Goal: Task Accomplishment & Management: Use online tool/utility

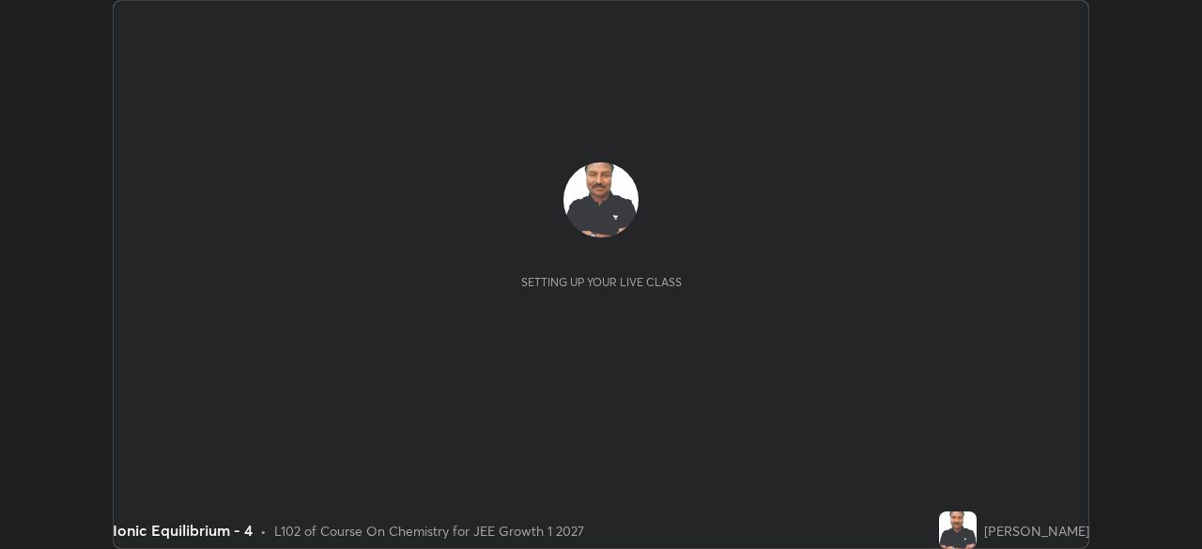
scroll to position [549, 1201]
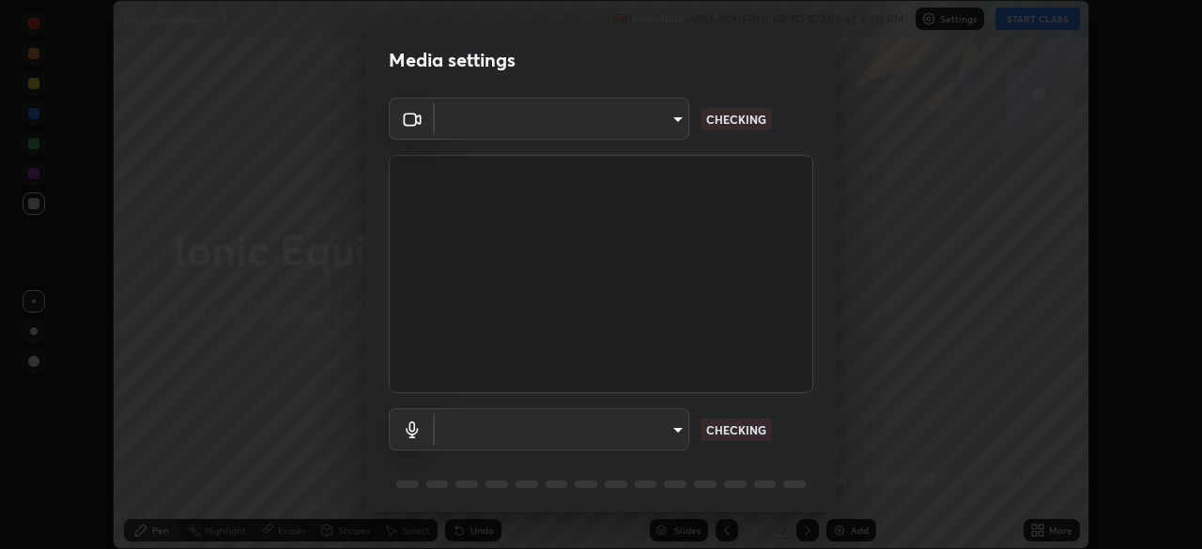
type input "6c2cbd707de14d6f22ad6aa38dcece7be3c4addb00b53b9d4bb55d2e14cdbb5a"
type input "c108463416e0f654911d3f2d5d8dc70540b561df972e8d28c90434f423b2e045"
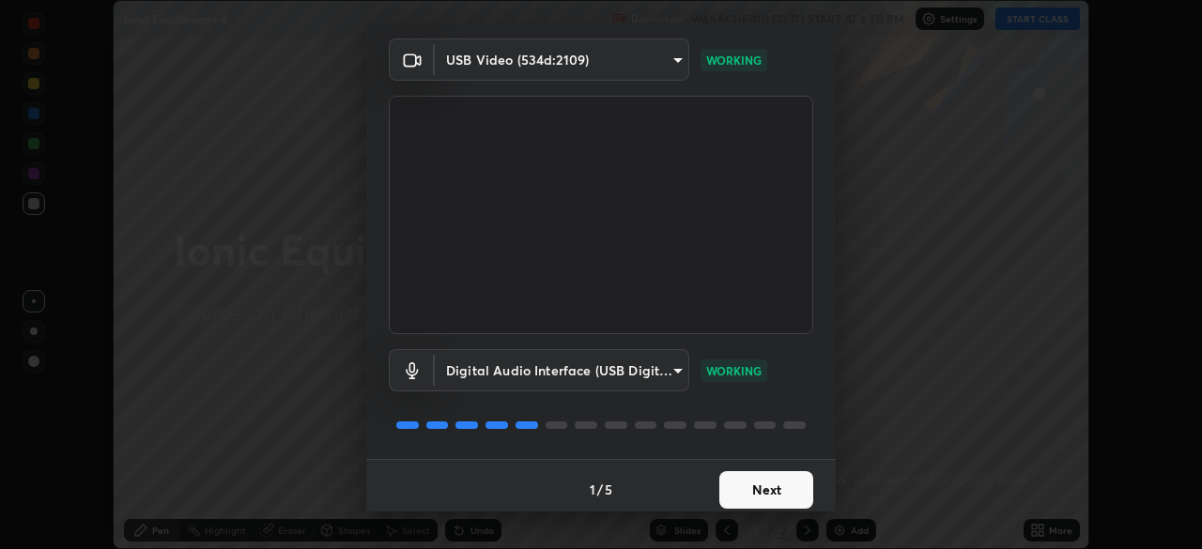
scroll to position [67, 0]
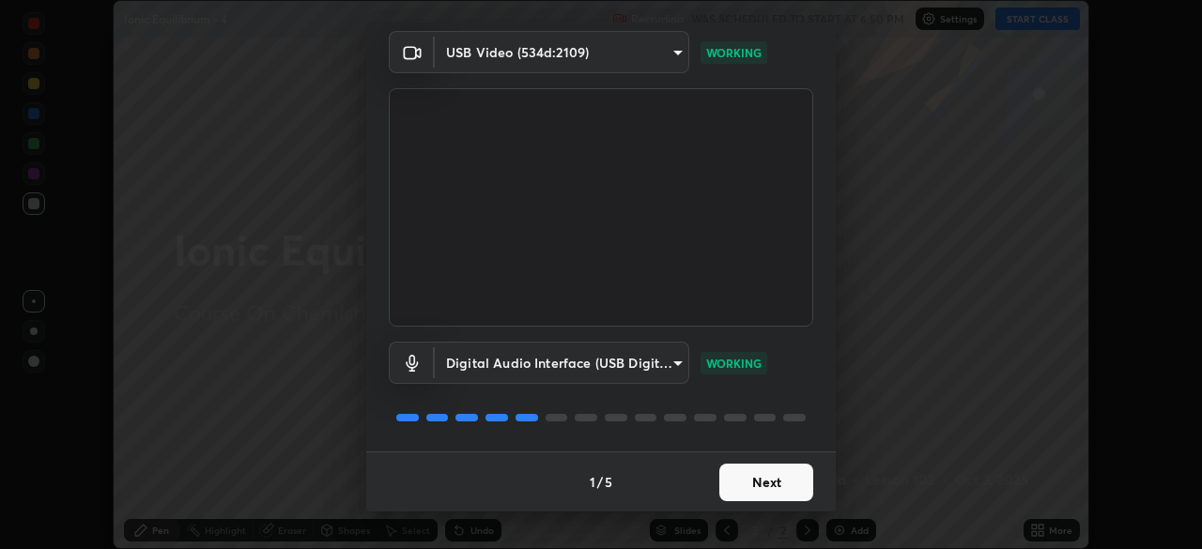
click at [760, 478] on button "Next" at bounding box center [767, 483] width 94 height 38
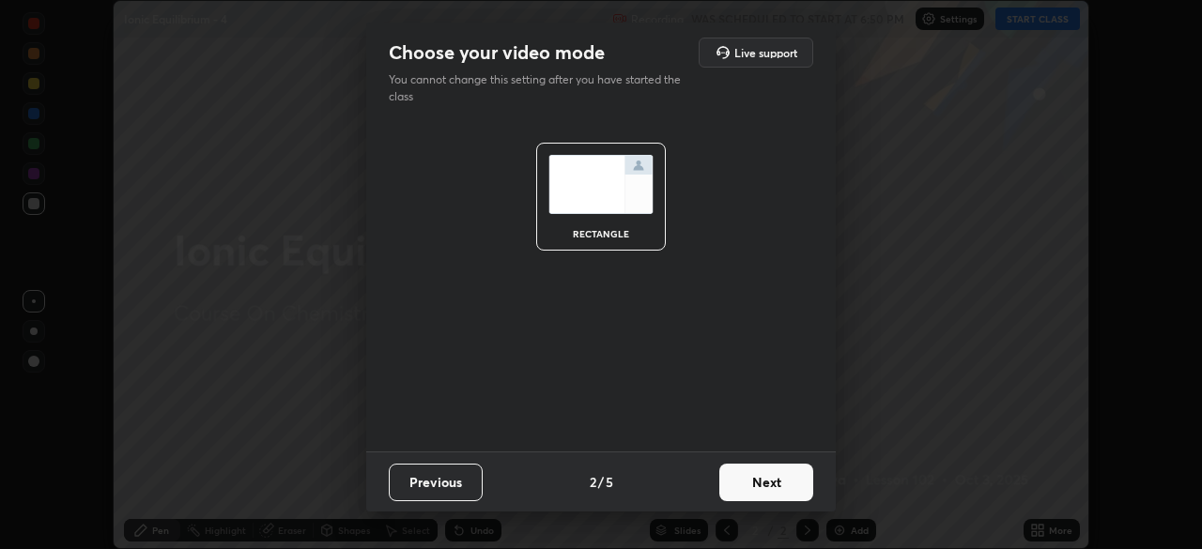
scroll to position [0, 0]
click at [753, 484] on button "Next" at bounding box center [767, 483] width 94 height 38
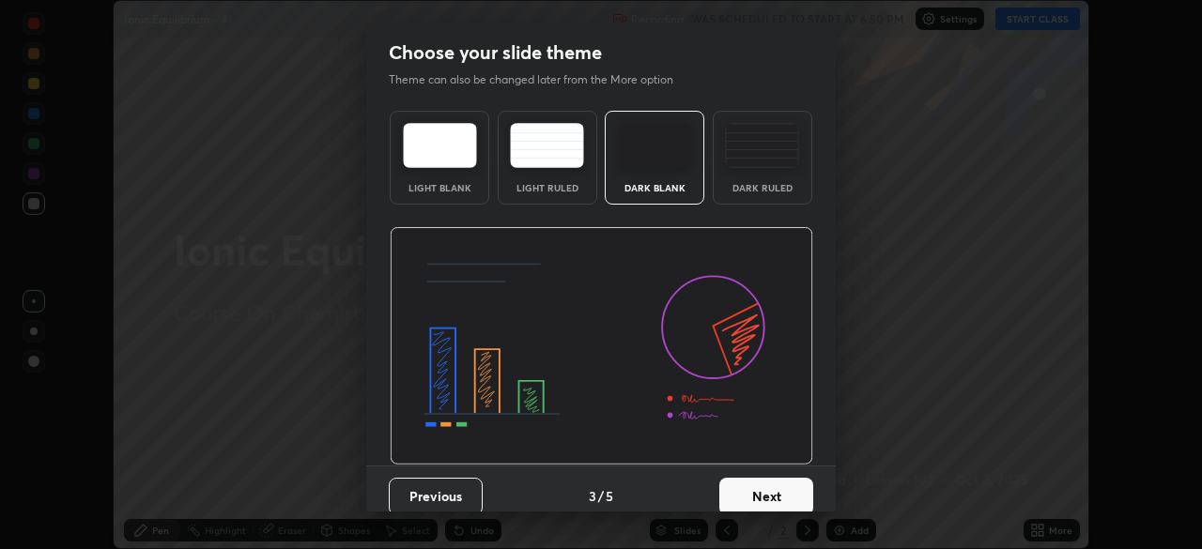
click at [755, 488] on button "Next" at bounding box center [767, 497] width 94 height 38
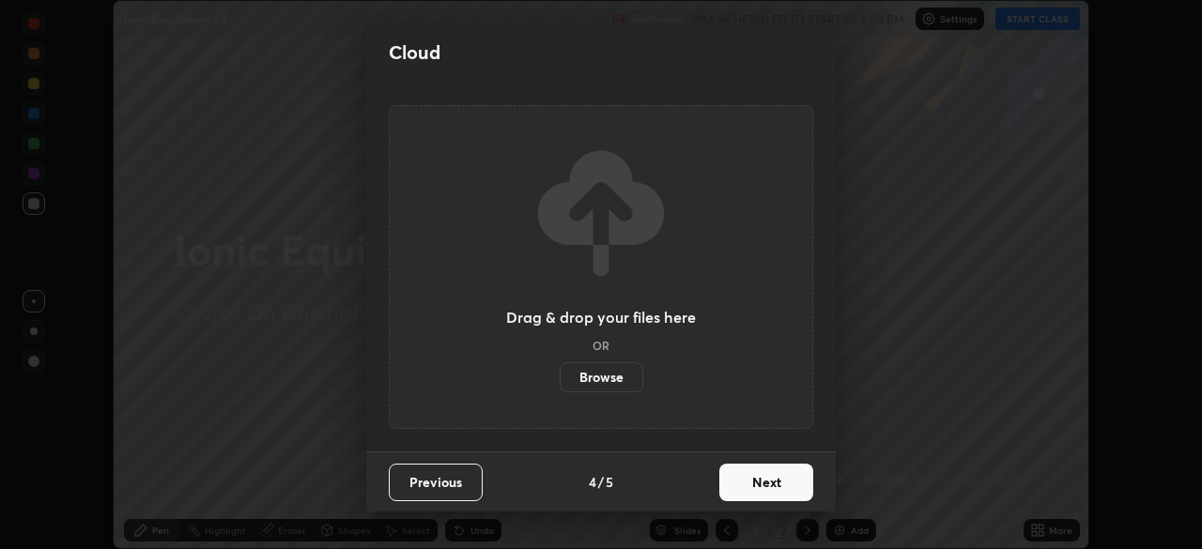
click at [755, 485] on button "Next" at bounding box center [767, 483] width 94 height 38
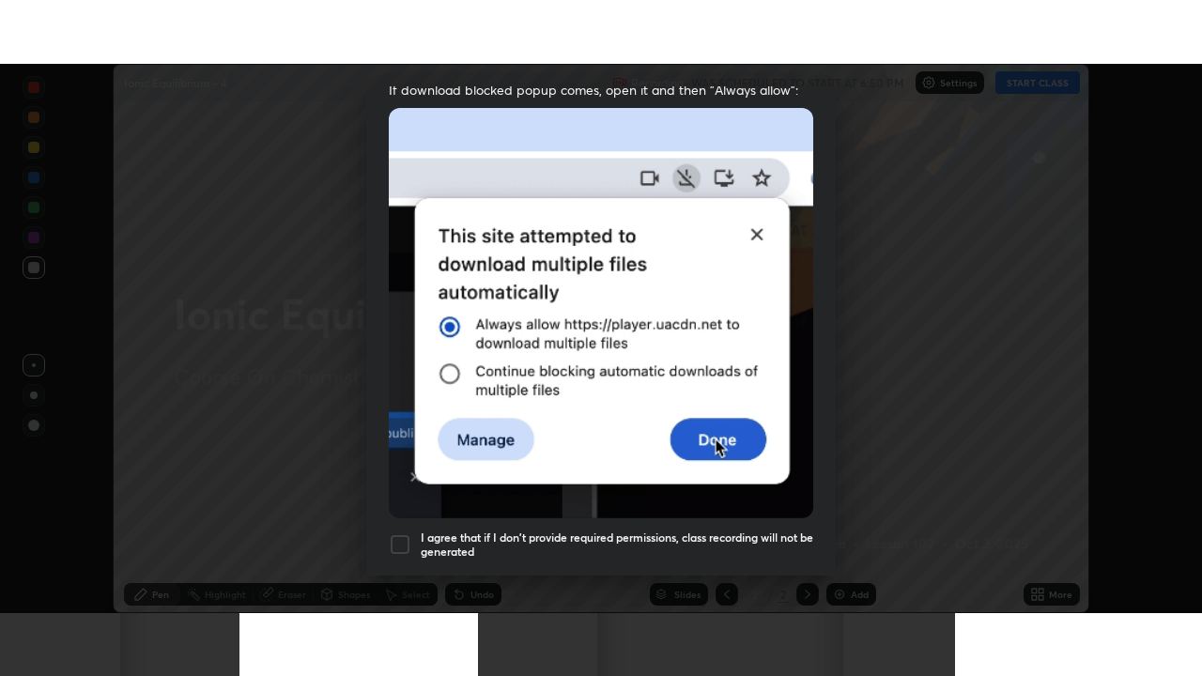
scroll to position [450, 0]
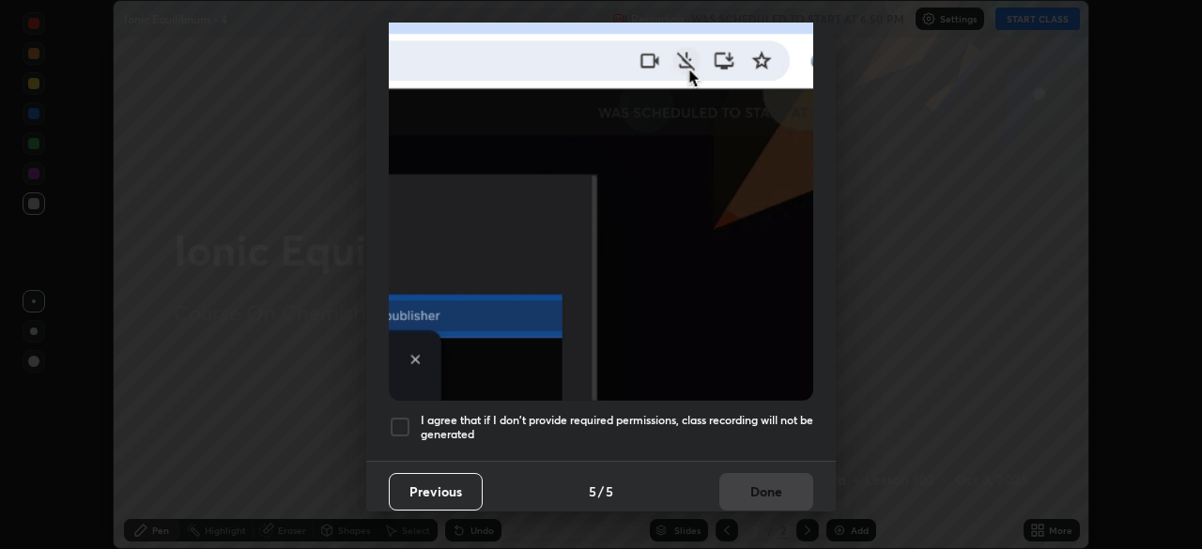
click at [400, 419] on div at bounding box center [400, 427] width 23 height 23
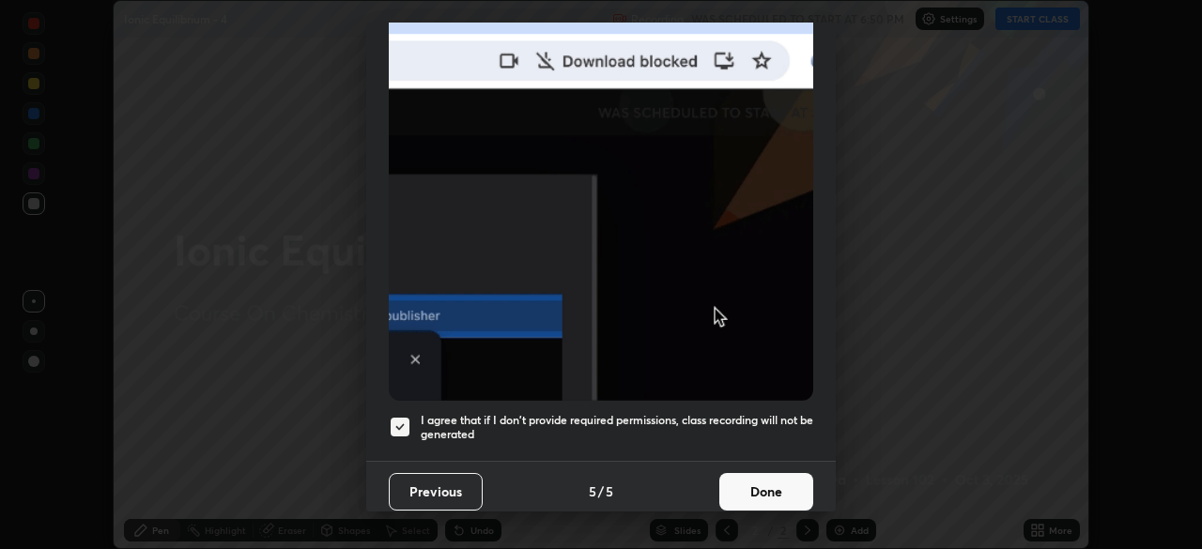
click at [753, 474] on button "Done" at bounding box center [767, 492] width 94 height 38
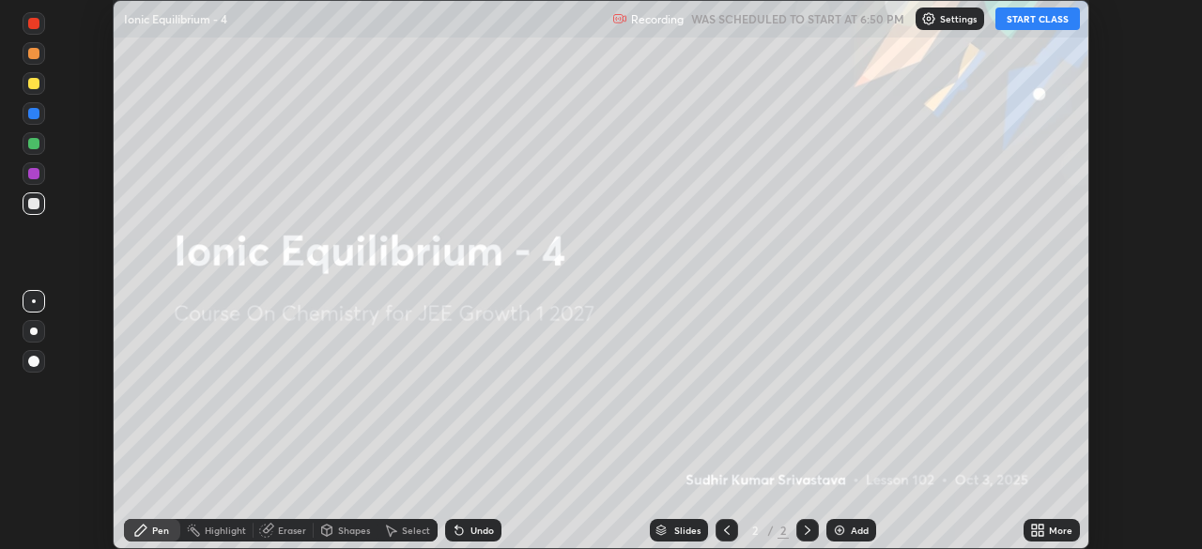
click at [1026, 20] on button "START CLASS" at bounding box center [1038, 19] width 85 height 23
click at [1036, 534] on icon at bounding box center [1034, 534] width 5 height 5
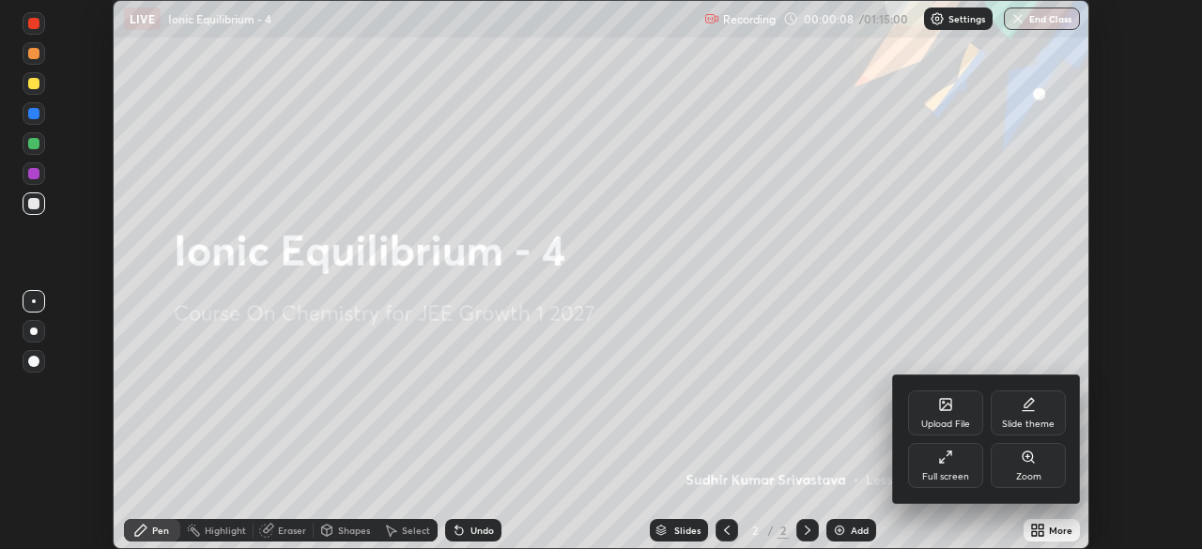
click at [946, 463] on icon at bounding box center [945, 457] width 15 height 15
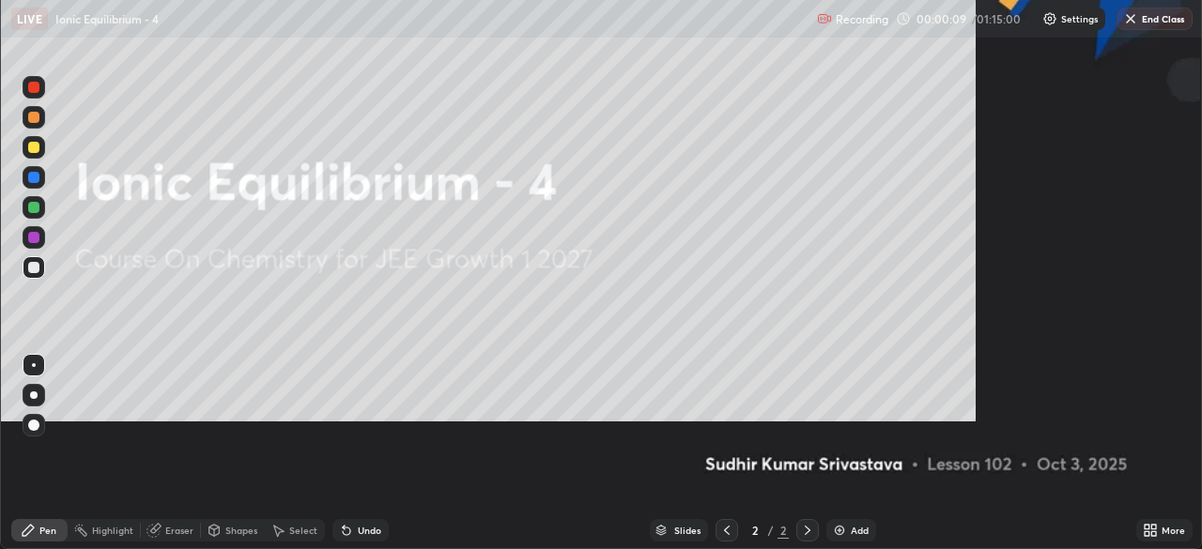
scroll to position [676, 1202]
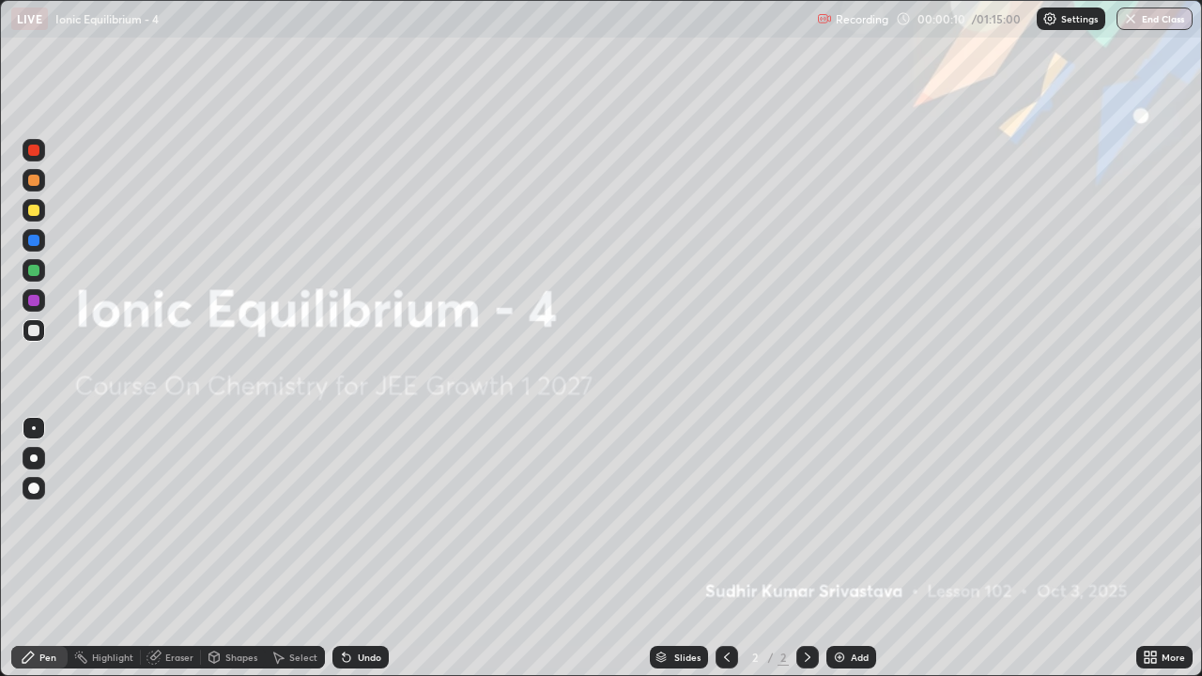
click at [852, 549] on div "Add" at bounding box center [852, 657] width 50 height 23
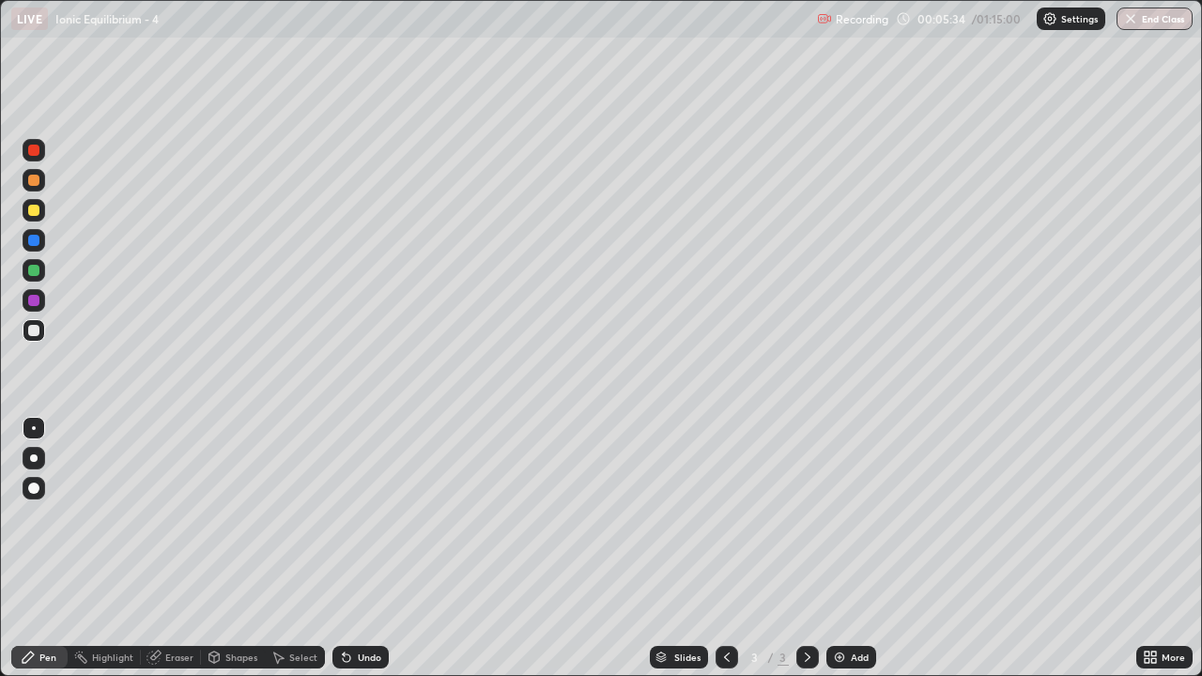
click at [857, 549] on div "Add" at bounding box center [860, 657] width 18 height 9
click at [851, 549] on div "Add" at bounding box center [852, 657] width 50 height 23
click at [725, 549] on icon at bounding box center [727, 657] width 15 height 15
click at [808, 549] on icon at bounding box center [808, 657] width 6 height 9
click at [731, 549] on icon at bounding box center [727, 657] width 15 height 15
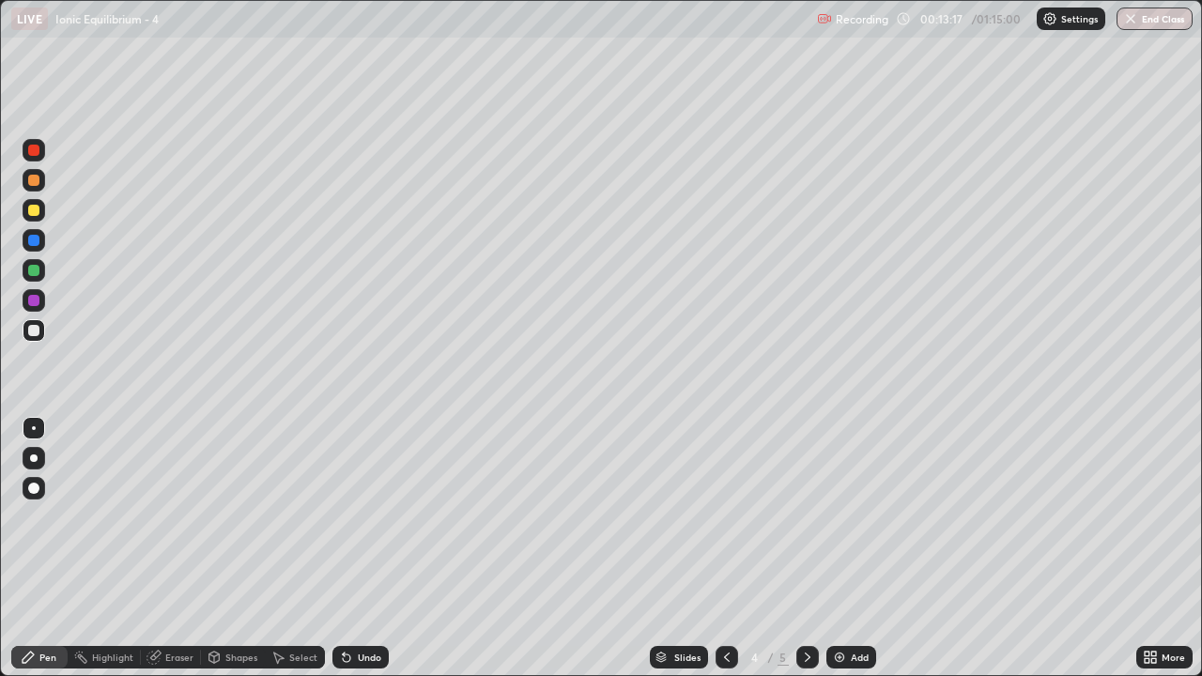
click at [805, 549] on icon at bounding box center [808, 657] width 6 height 9
click at [723, 549] on div at bounding box center [727, 657] width 23 height 23
click at [805, 549] on div at bounding box center [808, 657] width 23 height 23
click at [722, 549] on icon at bounding box center [727, 657] width 15 height 15
click at [804, 549] on div at bounding box center [808, 657] width 23 height 23
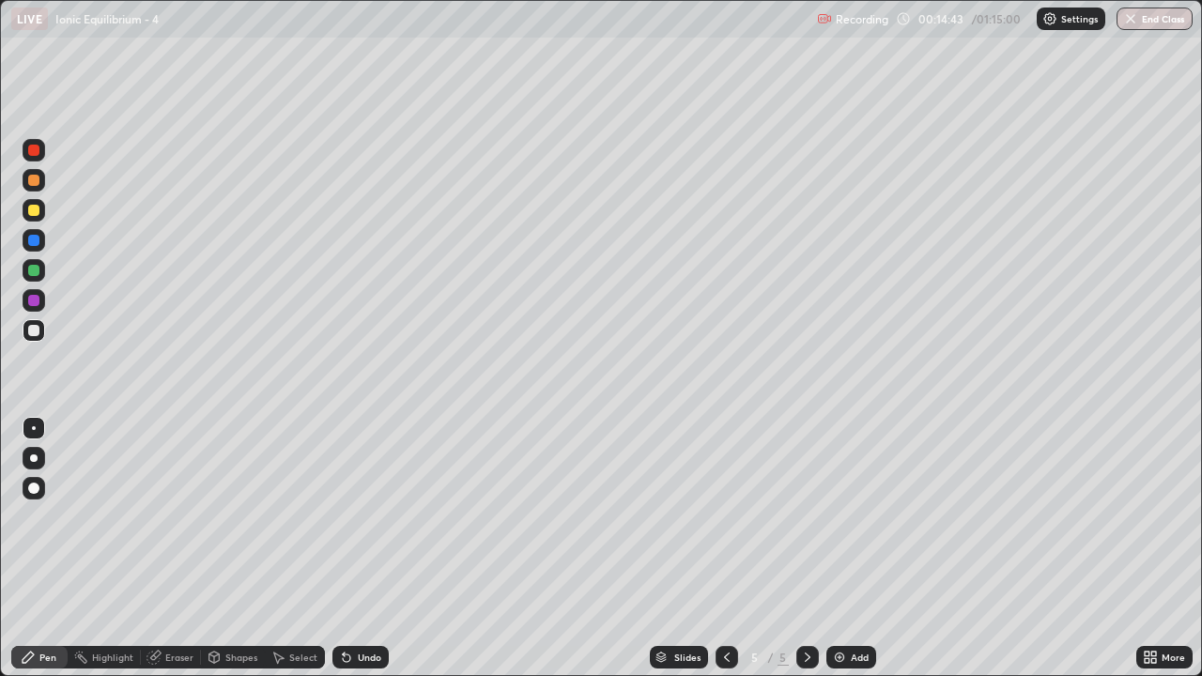
click at [735, 549] on div at bounding box center [727, 658] width 23 height 38
click at [805, 549] on icon at bounding box center [808, 657] width 6 height 9
click at [179, 549] on div "Eraser" at bounding box center [179, 657] width 28 height 9
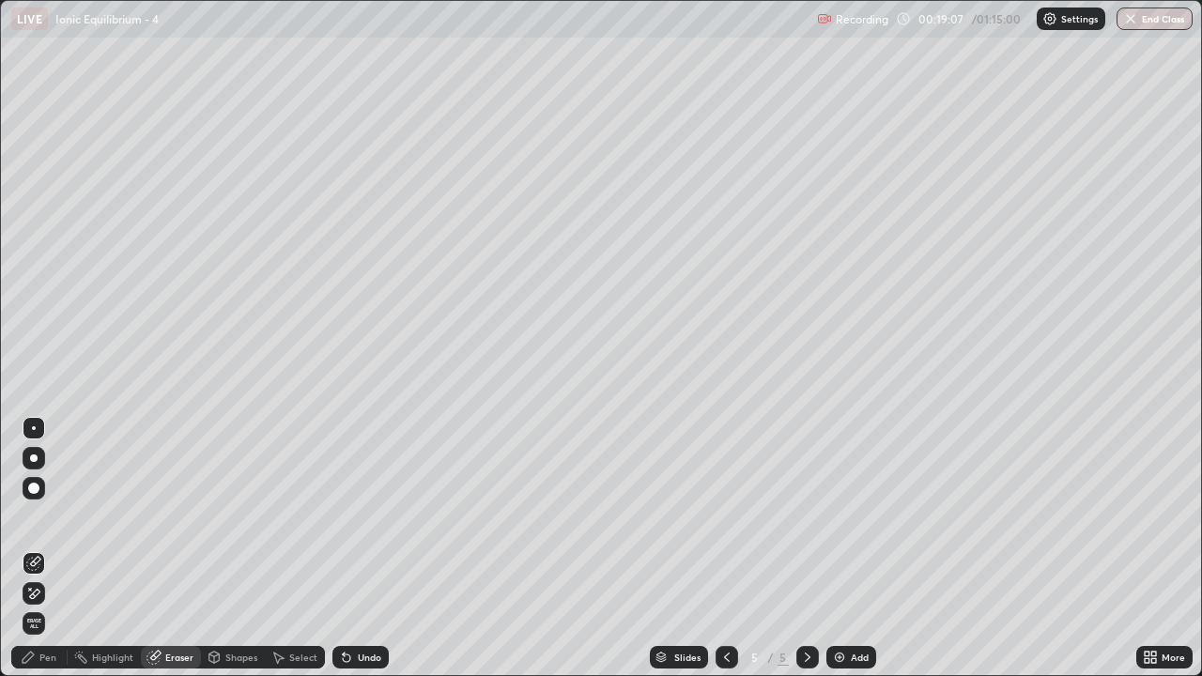
click at [855, 549] on div "Add" at bounding box center [860, 657] width 18 height 9
click at [51, 549] on div "Pen" at bounding box center [47, 657] width 17 height 9
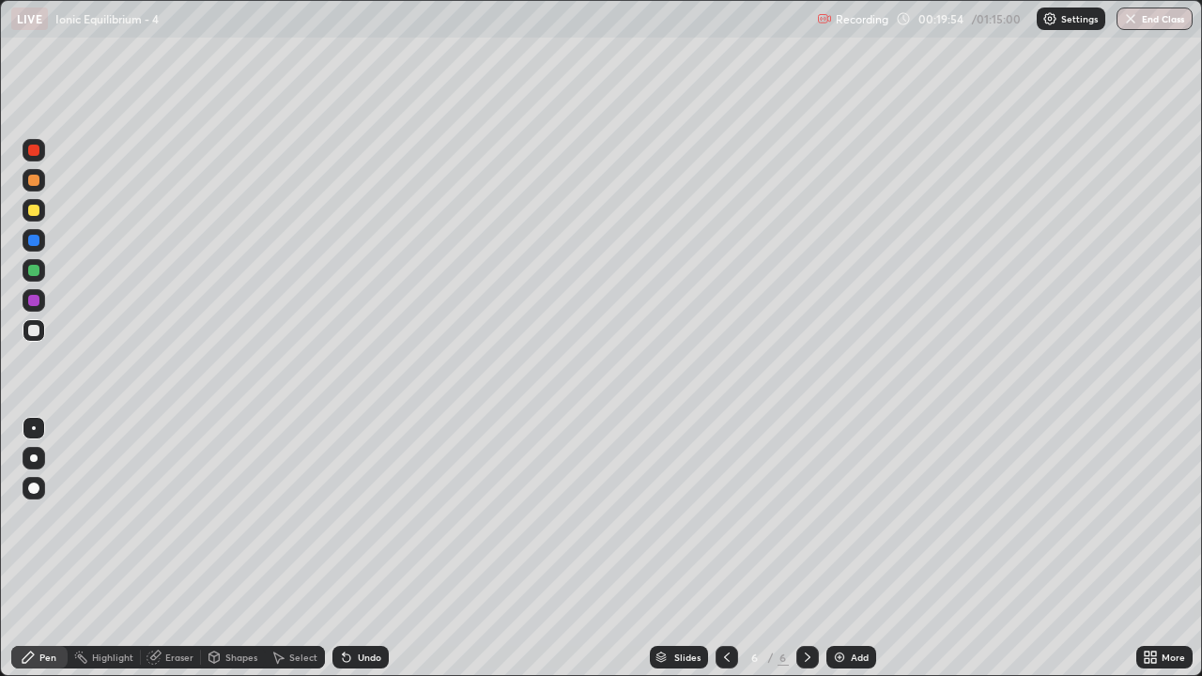
click at [723, 549] on icon at bounding box center [727, 657] width 15 height 15
click at [815, 549] on div at bounding box center [808, 658] width 23 height 38
click at [727, 549] on icon at bounding box center [727, 657] width 15 height 15
click at [804, 549] on icon at bounding box center [807, 657] width 15 height 15
click at [857, 549] on div "Add" at bounding box center [860, 657] width 18 height 9
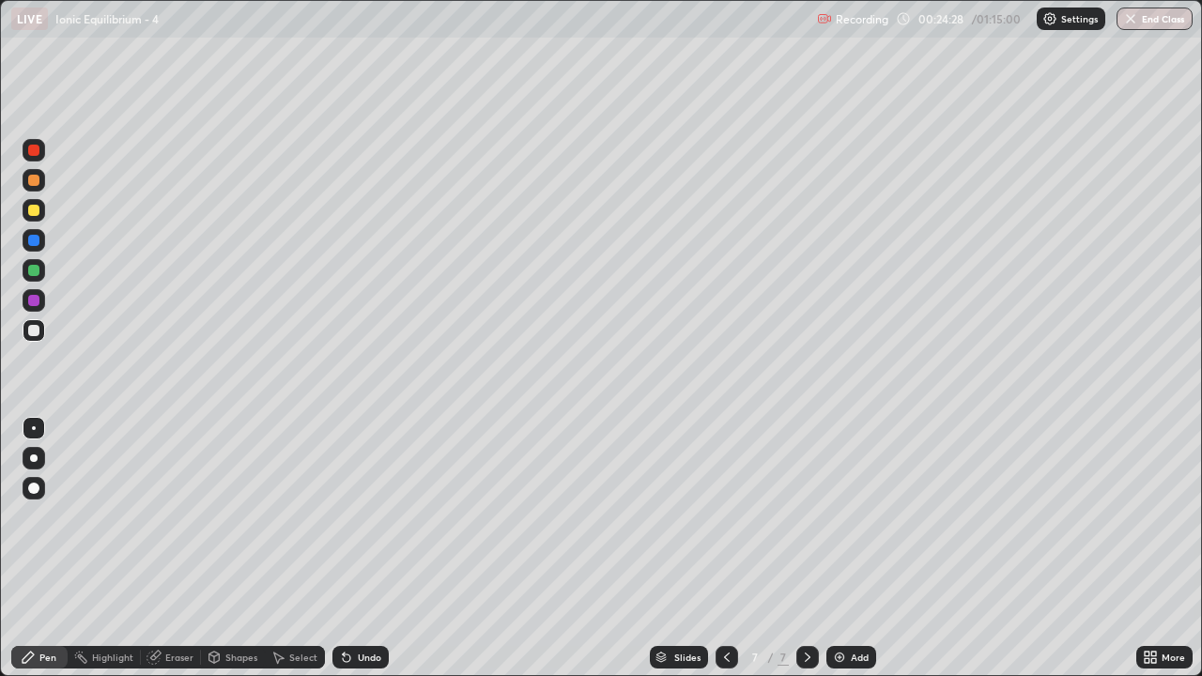
click at [177, 549] on div "Eraser" at bounding box center [179, 657] width 28 height 9
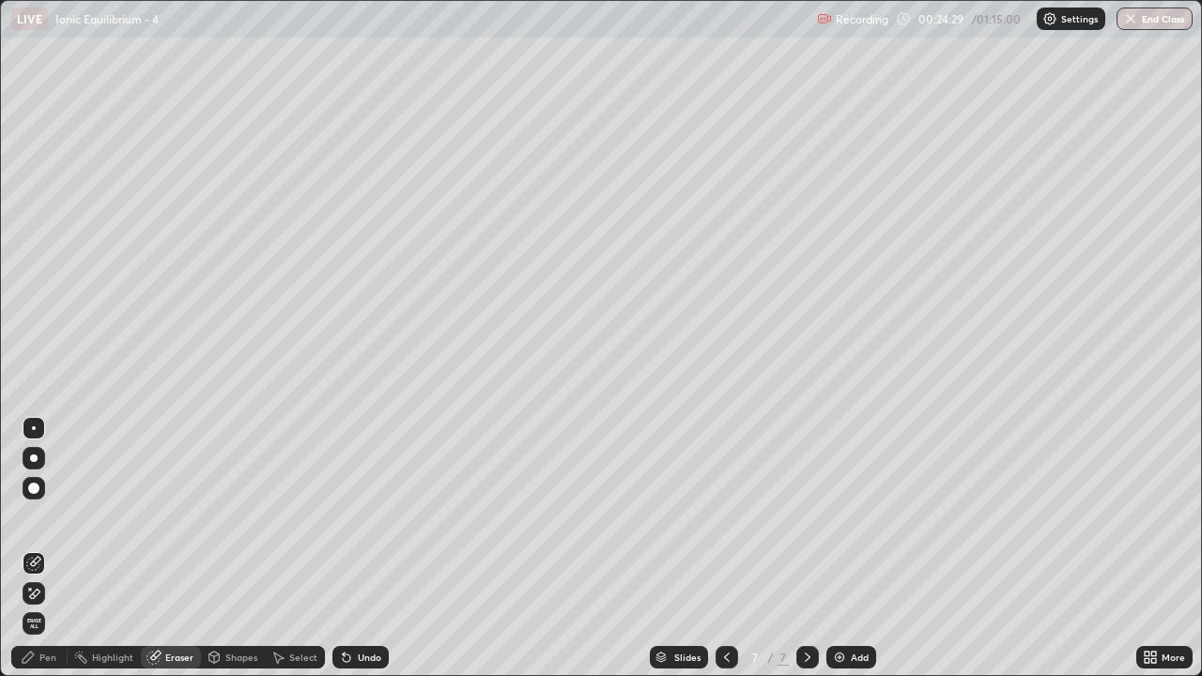
click at [54, 549] on div "Pen" at bounding box center [47, 657] width 17 height 9
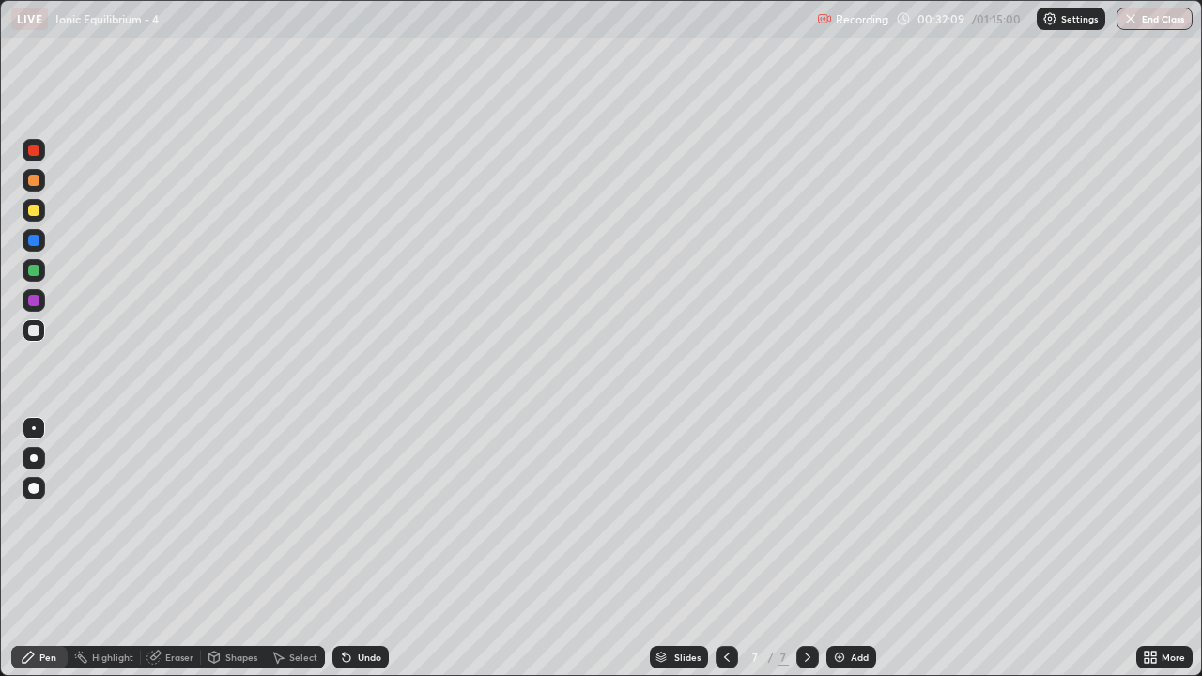
click at [858, 549] on div "Add" at bounding box center [860, 657] width 18 height 9
click at [727, 549] on div at bounding box center [727, 658] width 23 height 38
click at [722, 549] on div at bounding box center [727, 657] width 23 height 23
click at [721, 549] on div at bounding box center [727, 657] width 23 height 23
click at [805, 549] on div at bounding box center [808, 657] width 23 height 23
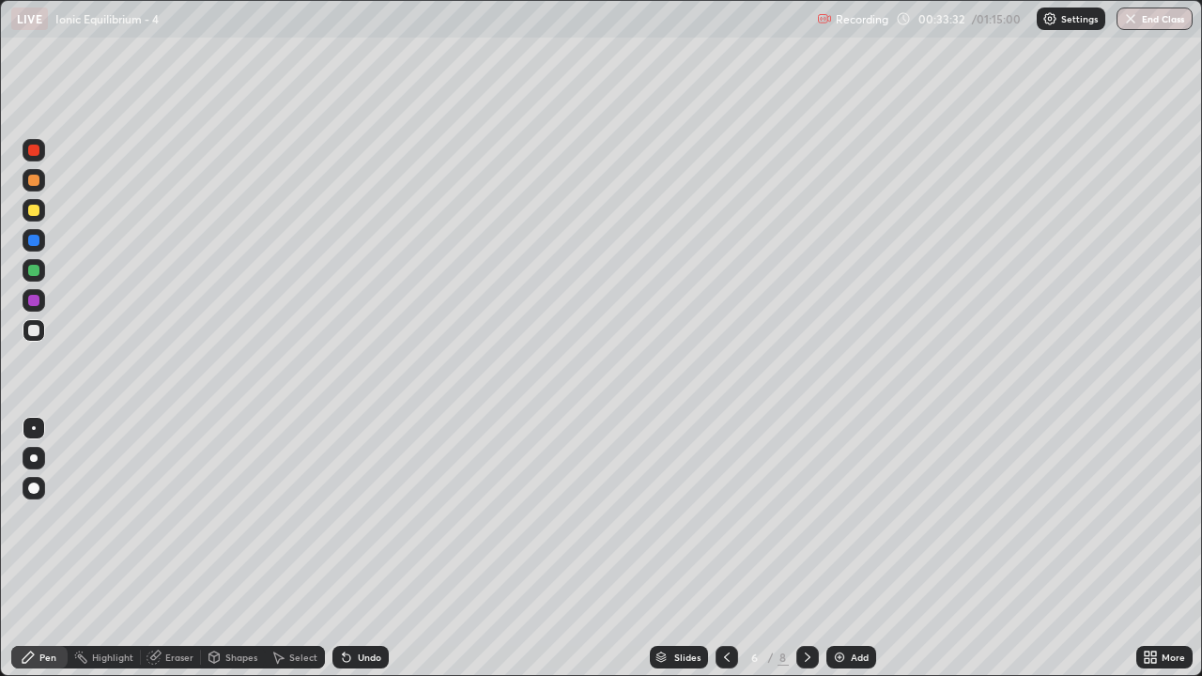
click at [802, 549] on div at bounding box center [808, 658] width 23 height 38
click at [797, 549] on div at bounding box center [808, 658] width 23 height 38
click at [725, 549] on icon at bounding box center [727, 657] width 15 height 15
click at [855, 549] on div "Add" at bounding box center [860, 657] width 18 height 9
click at [725, 549] on icon at bounding box center [727, 657] width 15 height 15
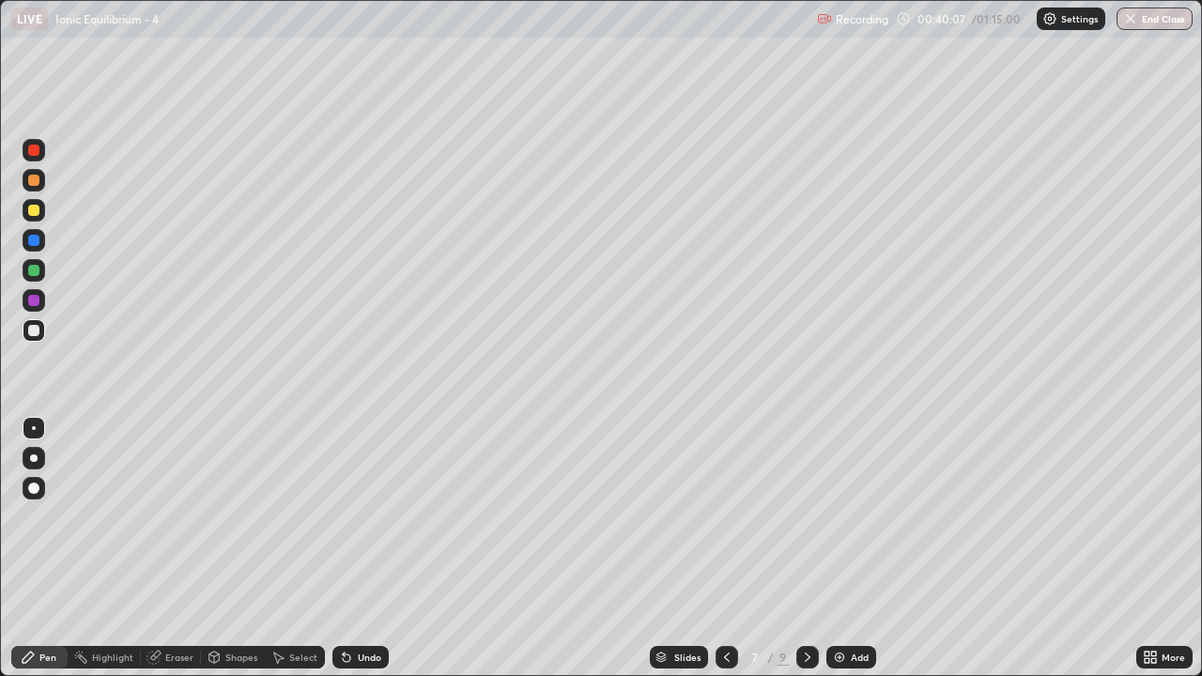
click at [806, 549] on icon at bounding box center [807, 657] width 15 height 15
click at [807, 549] on icon at bounding box center [808, 657] width 6 height 9
click at [859, 549] on div "Add" at bounding box center [860, 657] width 18 height 9
click at [706, 549] on div "Slides 10 / 10 Add" at bounding box center [763, 658] width 748 height 38
click at [715, 549] on div at bounding box center [726, 657] width 23 height 23
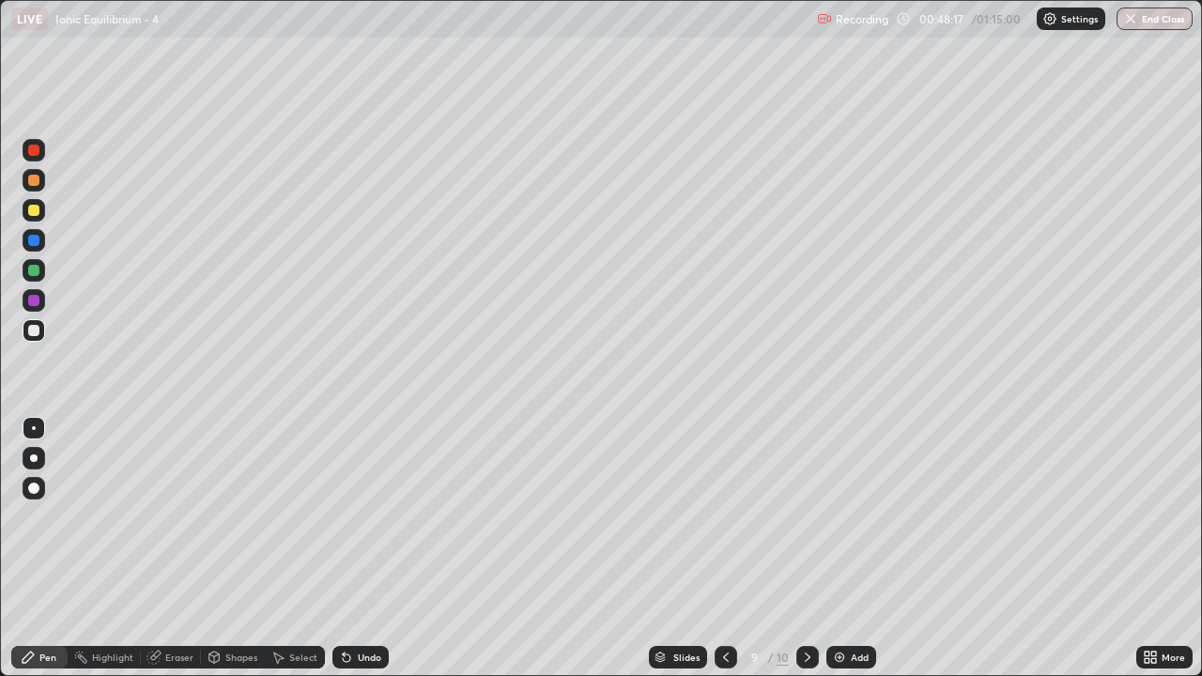
click at [715, 549] on div at bounding box center [726, 658] width 23 height 38
click at [721, 549] on div at bounding box center [726, 657] width 23 height 23
click at [808, 549] on icon at bounding box center [807, 657] width 15 height 15
click at [805, 549] on icon at bounding box center [807, 657] width 15 height 15
click at [797, 549] on div at bounding box center [808, 658] width 23 height 38
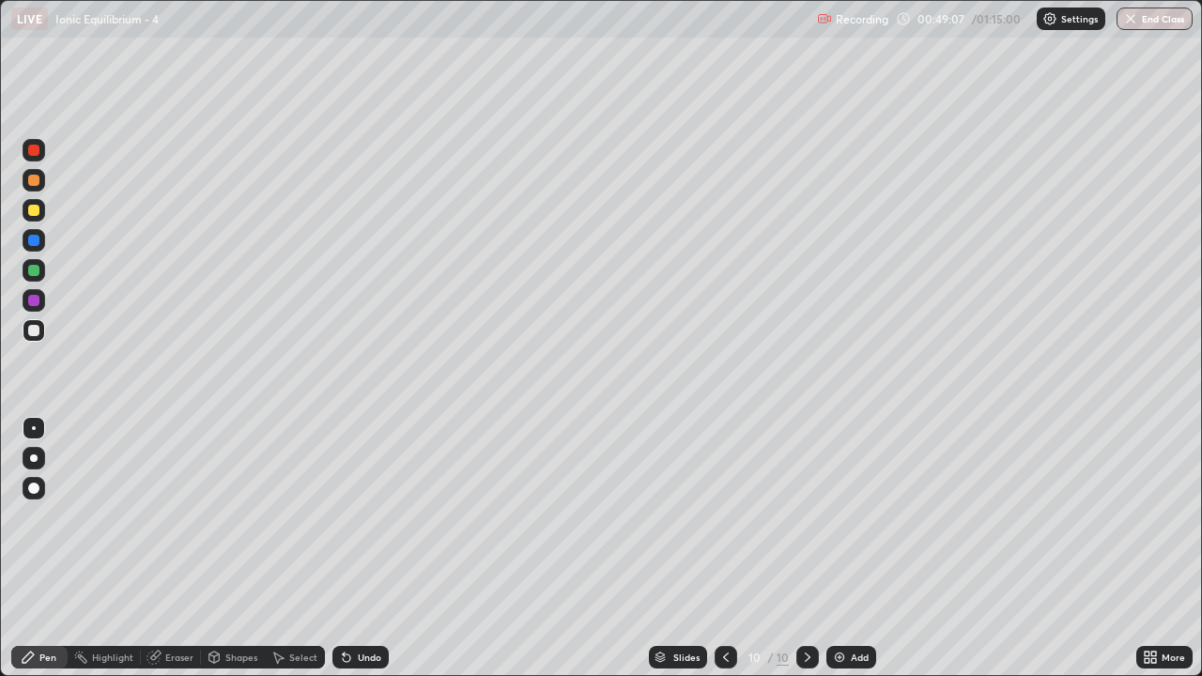
click at [728, 549] on icon at bounding box center [726, 657] width 15 height 15
click at [808, 549] on icon at bounding box center [807, 657] width 15 height 15
click at [725, 549] on icon at bounding box center [726, 657] width 15 height 15
click at [806, 549] on icon at bounding box center [808, 657] width 6 height 9
click at [185, 549] on div "Eraser" at bounding box center [171, 657] width 60 height 23
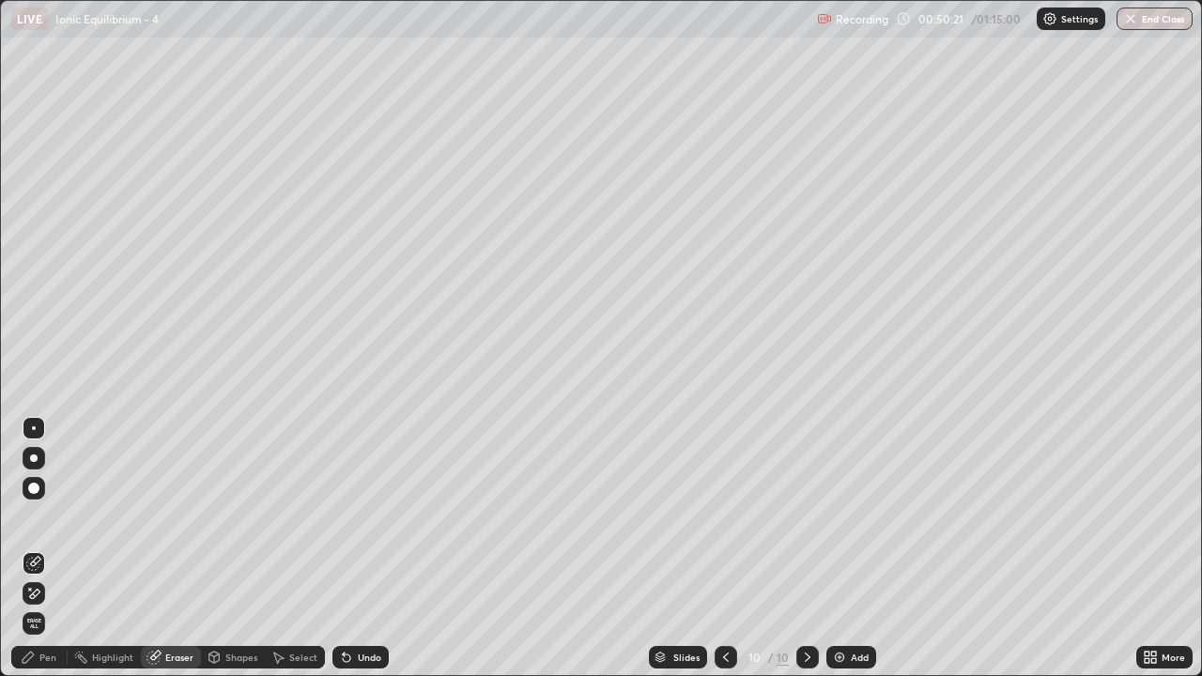
click at [48, 549] on div "Pen" at bounding box center [47, 657] width 17 height 9
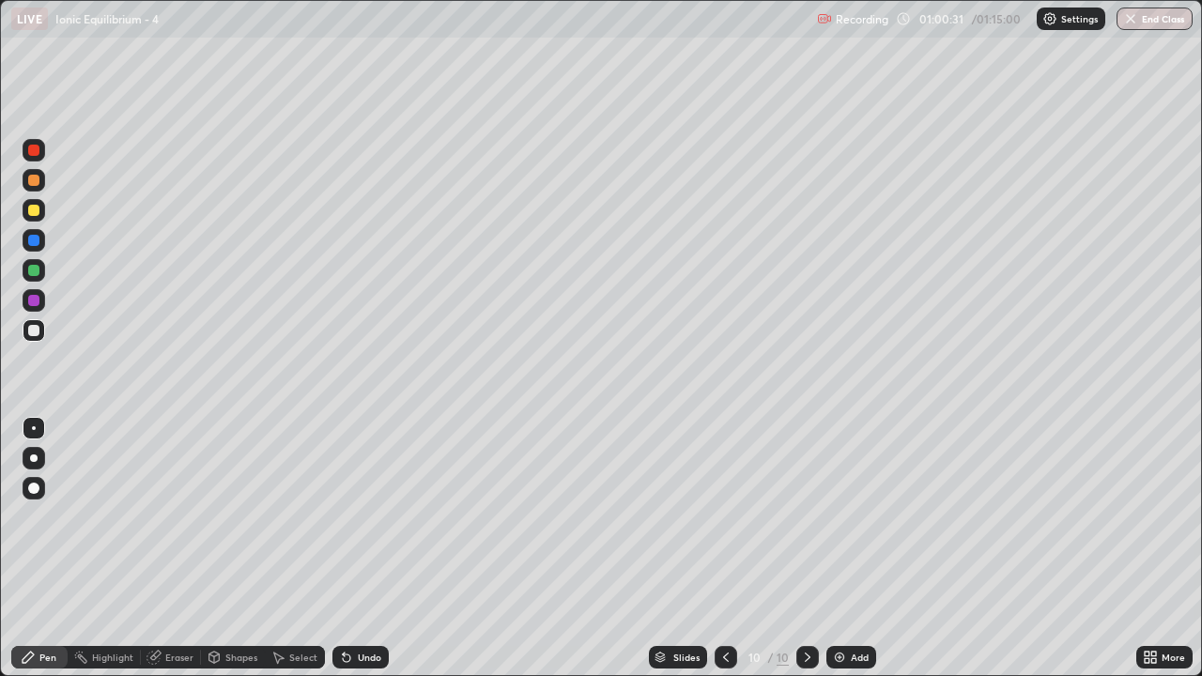
click at [848, 549] on div "Add" at bounding box center [852, 657] width 50 height 23
click at [184, 549] on div "Eraser" at bounding box center [179, 657] width 28 height 9
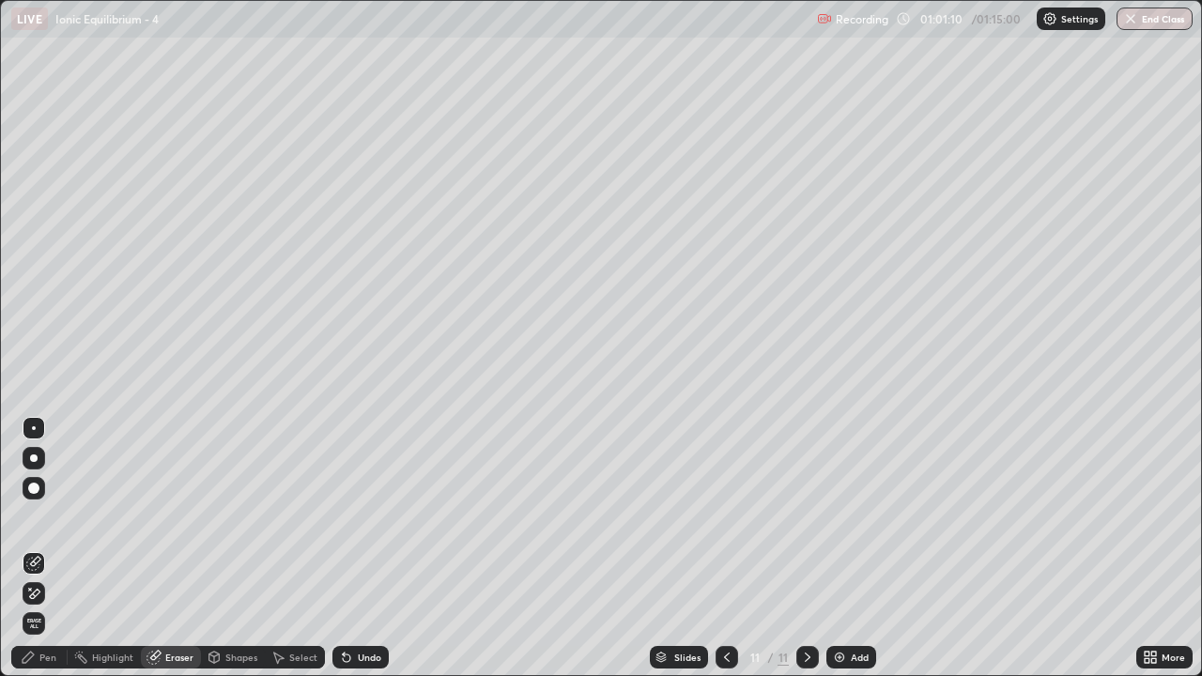
click at [48, 549] on div "Pen" at bounding box center [47, 657] width 17 height 9
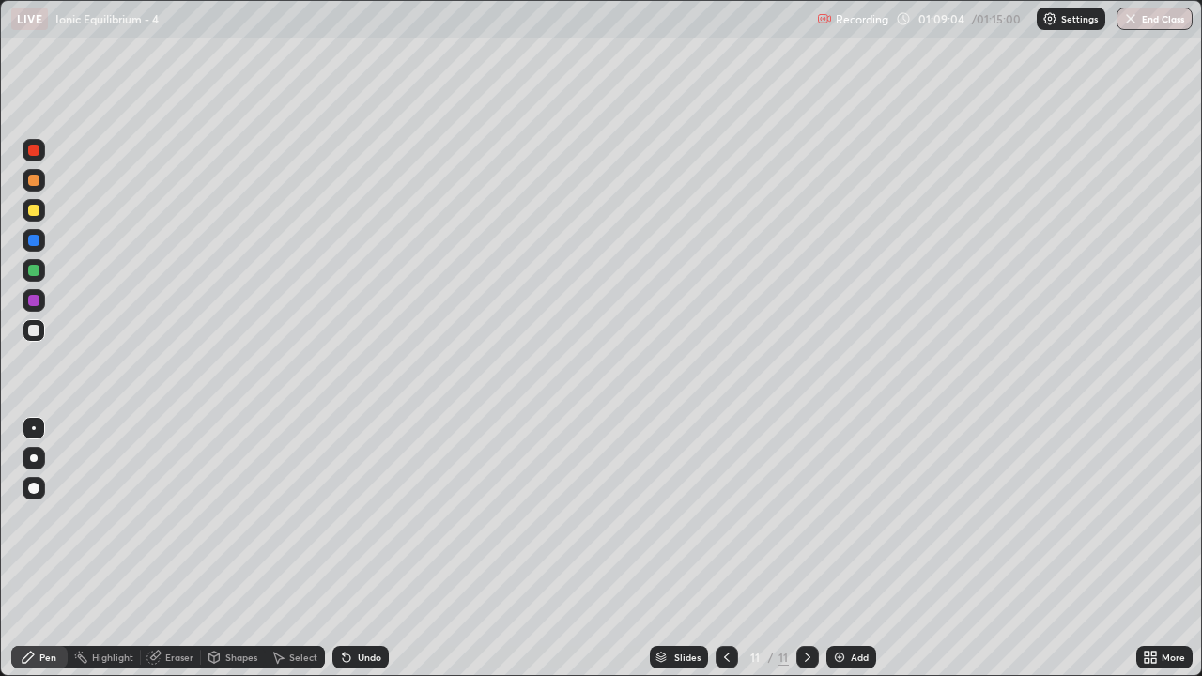
click at [845, 549] on div "Slides 11 / 11 Add" at bounding box center [763, 658] width 748 height 38
click at [866, 549] on div "Add" at bounding box center [860, 657] width 18 height 9
click at [181, 549] on div "Eraser" at bounding box center [179, 657] width 28 height 9
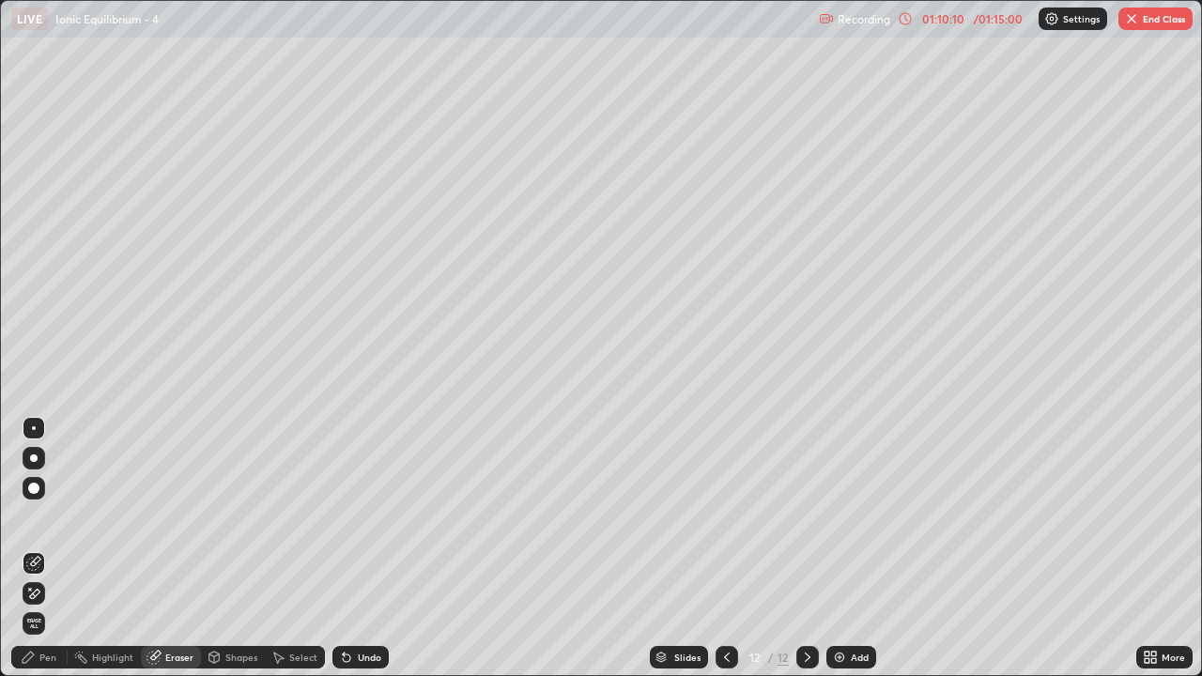
click at [50, 549] on div "Pen" at bounding box center [39, 657] width 56 height 23
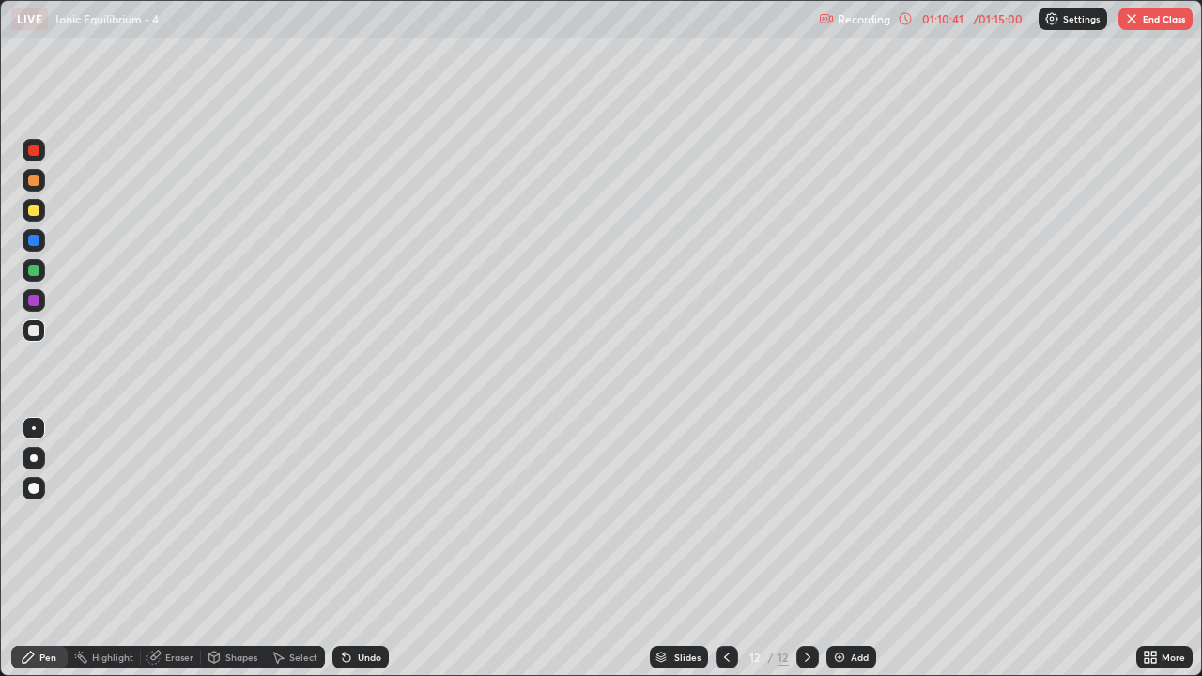
click at [1142, 17] on button "End Class" at bounding box center [1156, 19] width 74 height 23
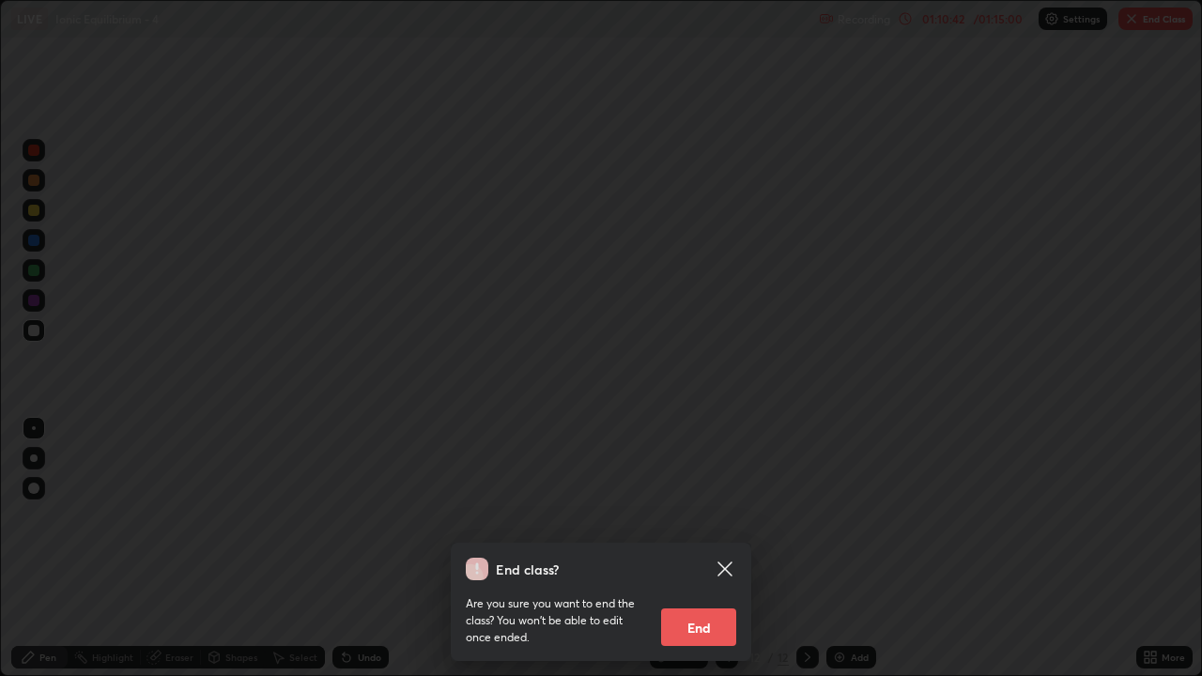
click at [690, 549] on button "End" at bounding box center [698, 628] width 75 height 38
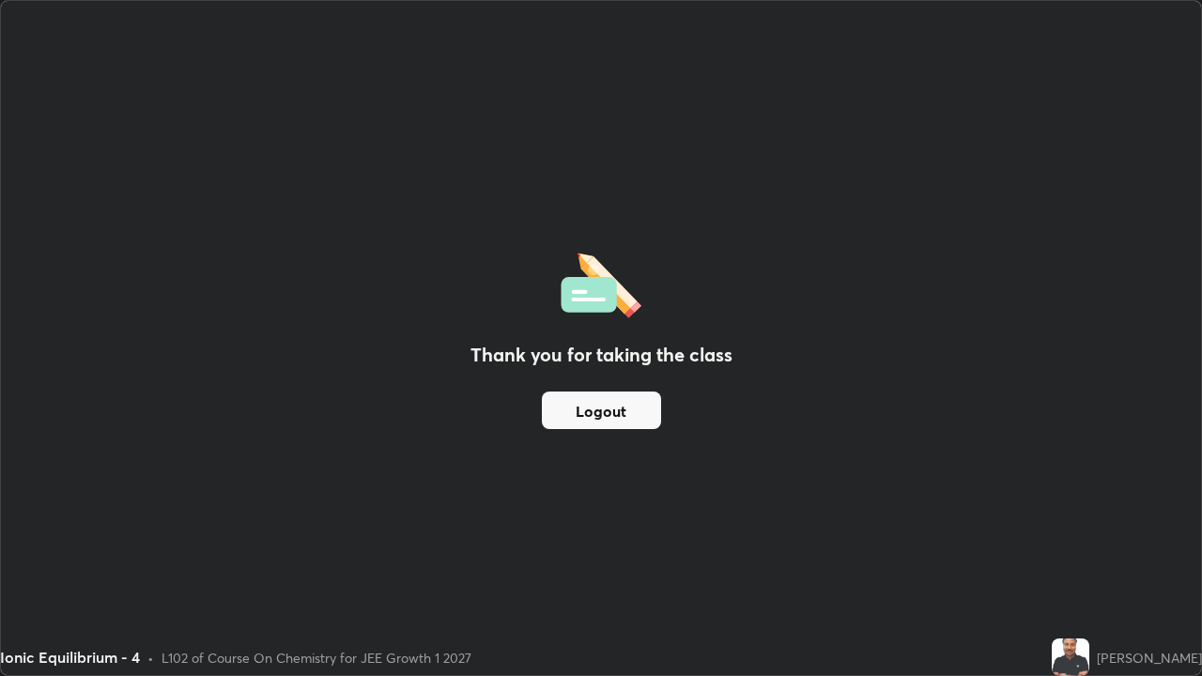
click at [608, 406] on button "Logout" at bounding box center [601, 411] width 119 height 38
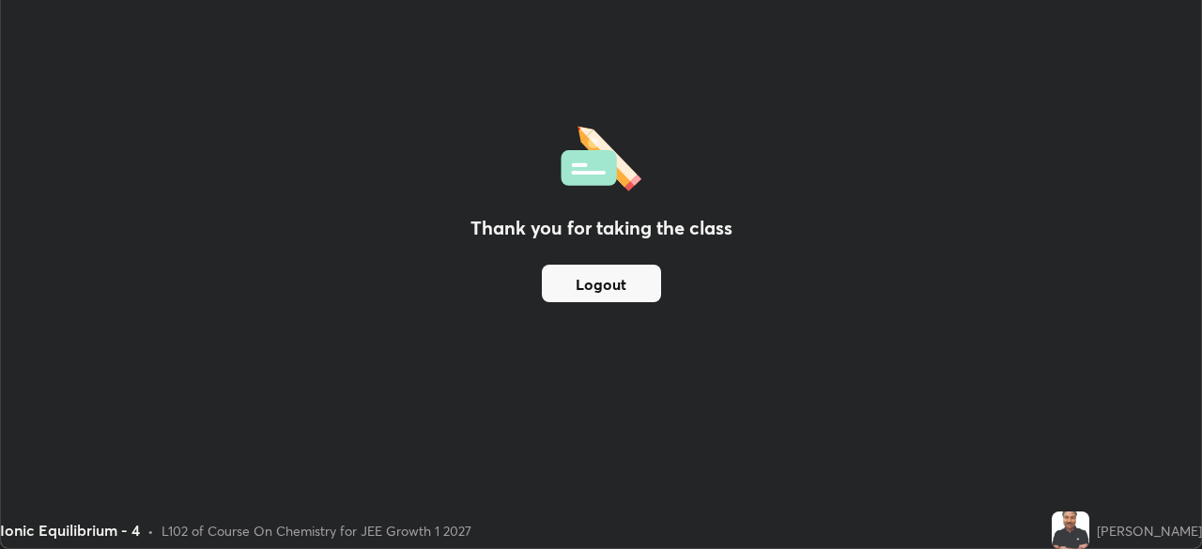
scroll to position [93381, 92728]
